Goal: Use online tool/utility: Utilize a website feature to perform a specific function

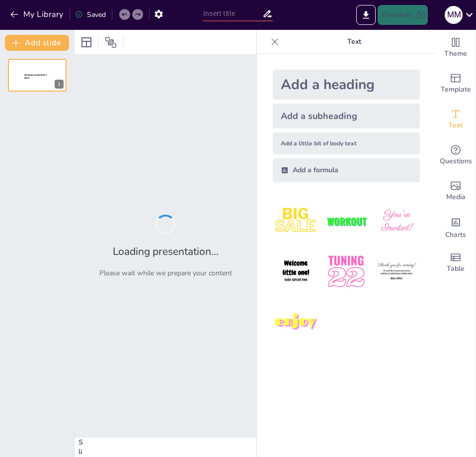
type input "Imported Presentación sin título (1).pptx"
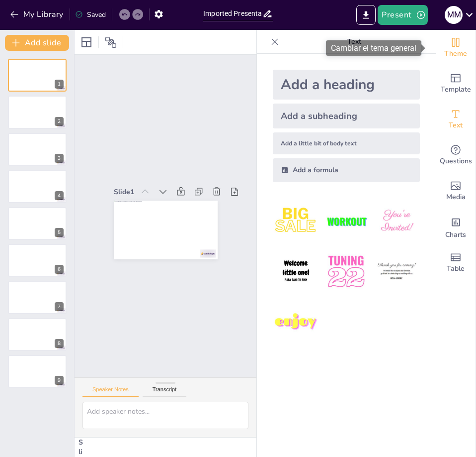
click at [450, 39] on icon "Change the overall theme" at bounding box center [456, 42] width 12 height 12
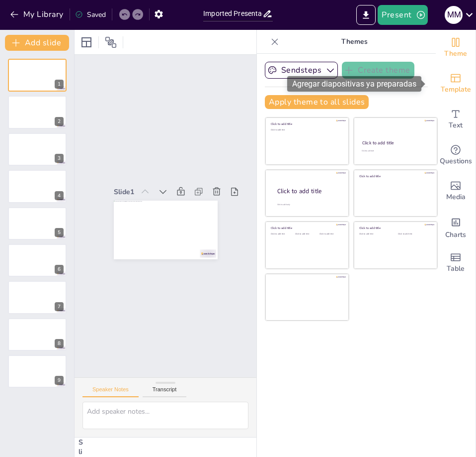
click at [457, 80] on div "Template" at bounding box center [456, 84] width 40 height 36
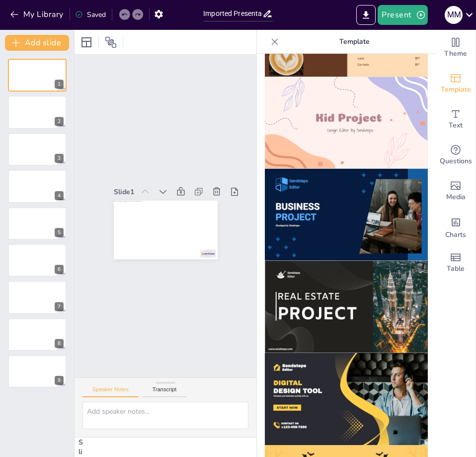
scroll to position [746, 0]
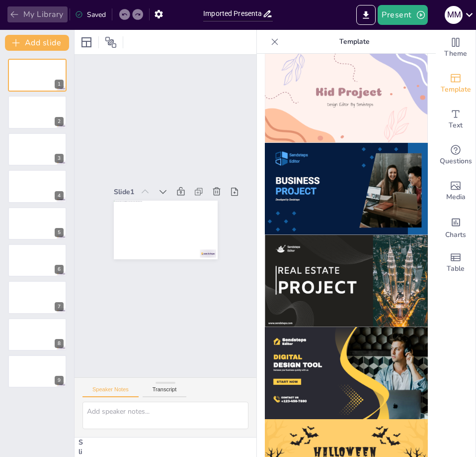
click at [8, 15] on button "My Library" at bounding box center [37, 14] width 60 height 16
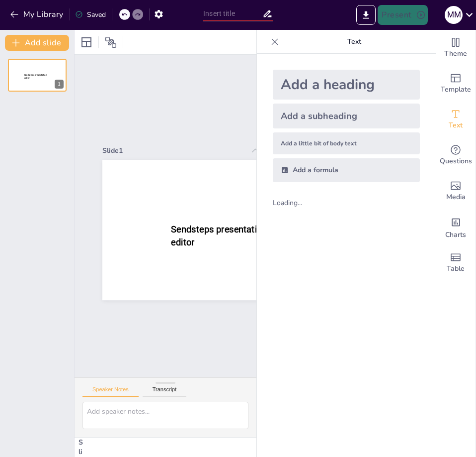
type input "New Sendsteps"
